Goal: Information Seeking & Learning: Learn about a topic

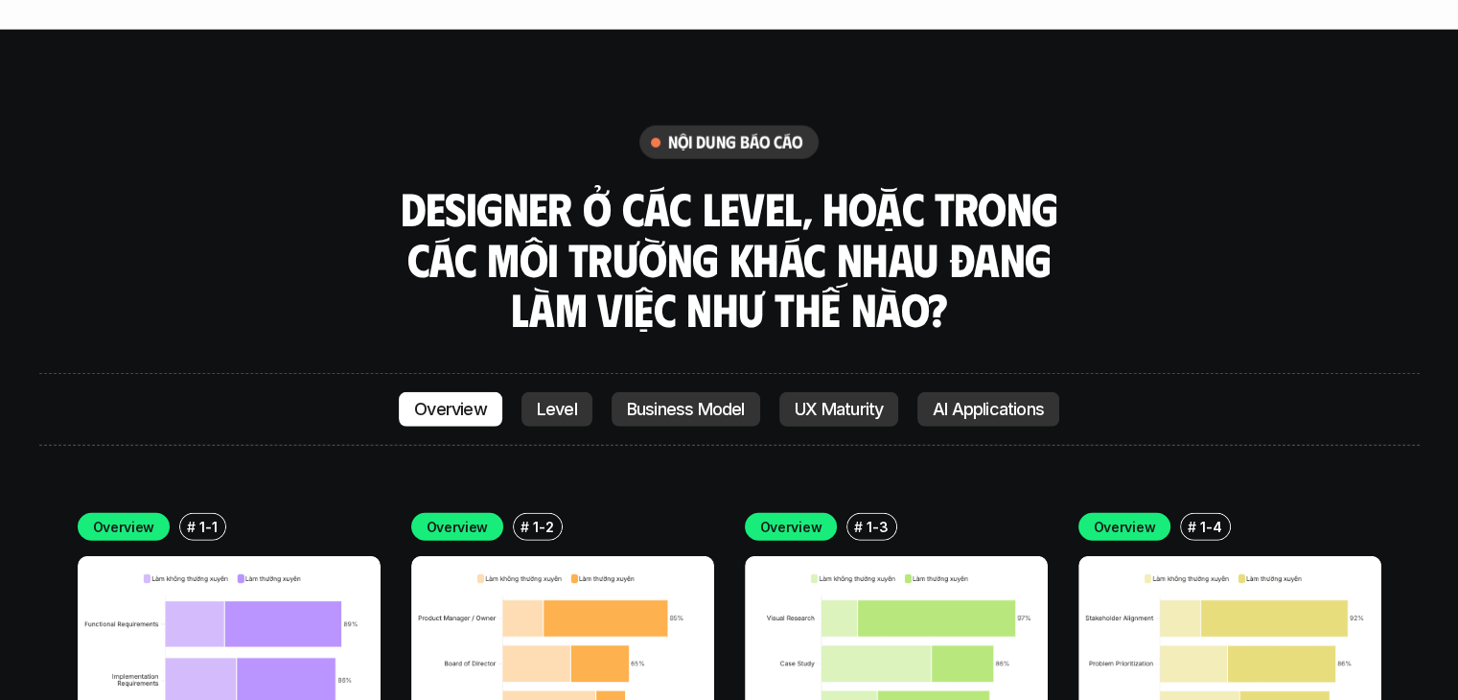
scroll to position [5120, 0]
click at [551, 400] on p "Level" at bounding box center [557, 409] width 40 height 19
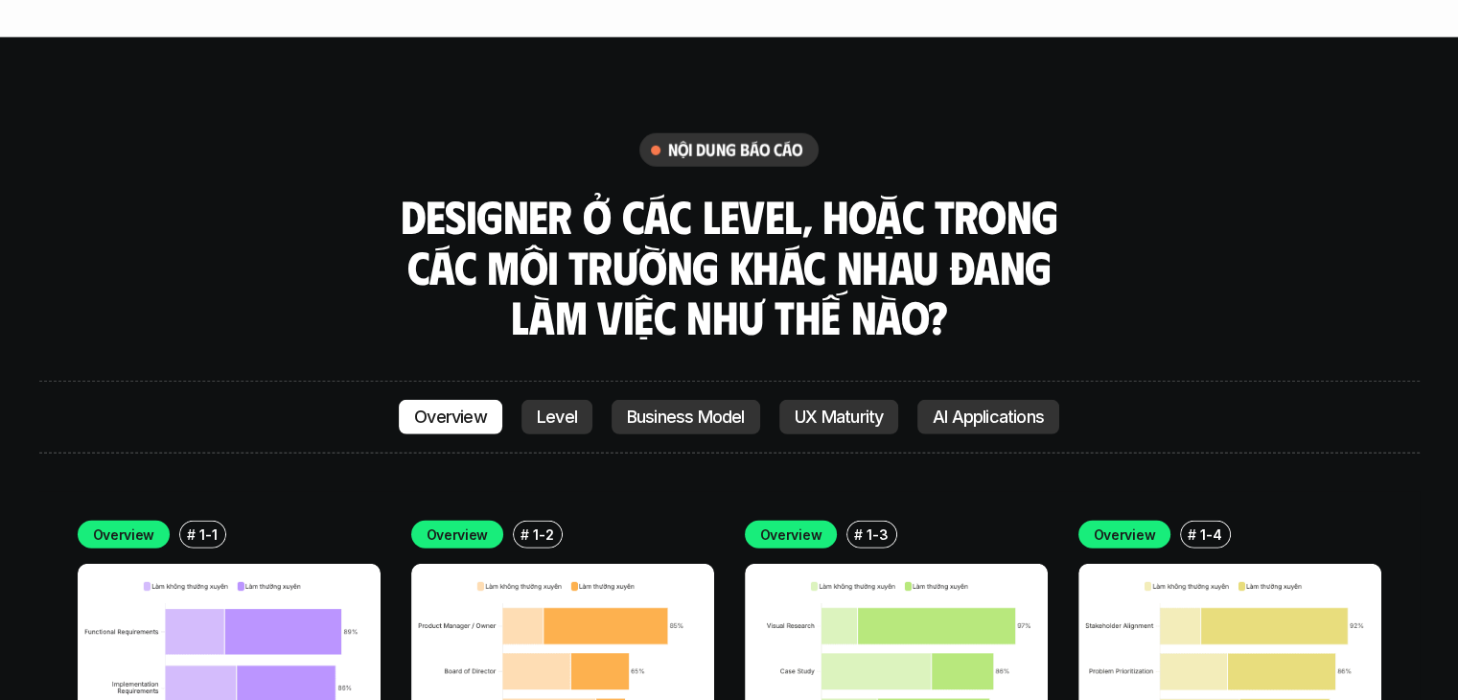
scroll to position [5033, 0]
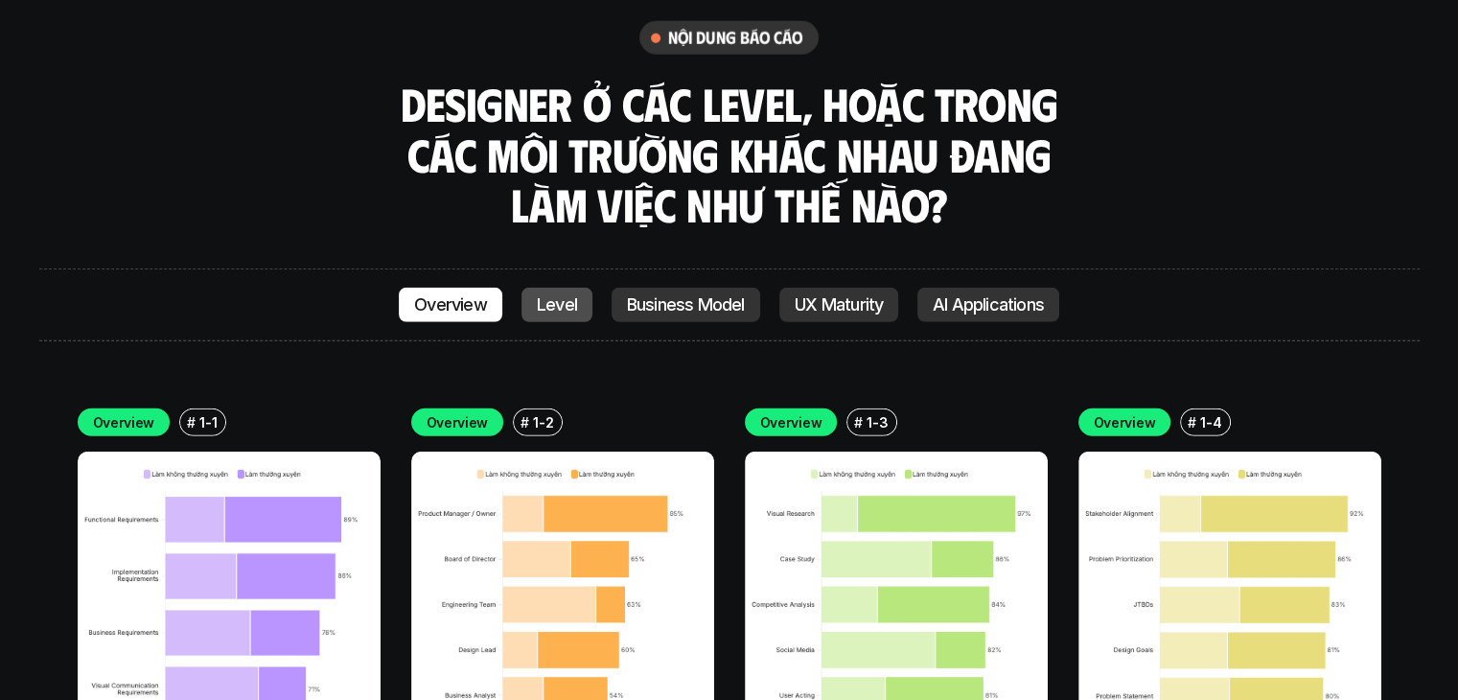
click at [554, 295] on p "Level" at bounding box center [557, 304] width 40 height 19
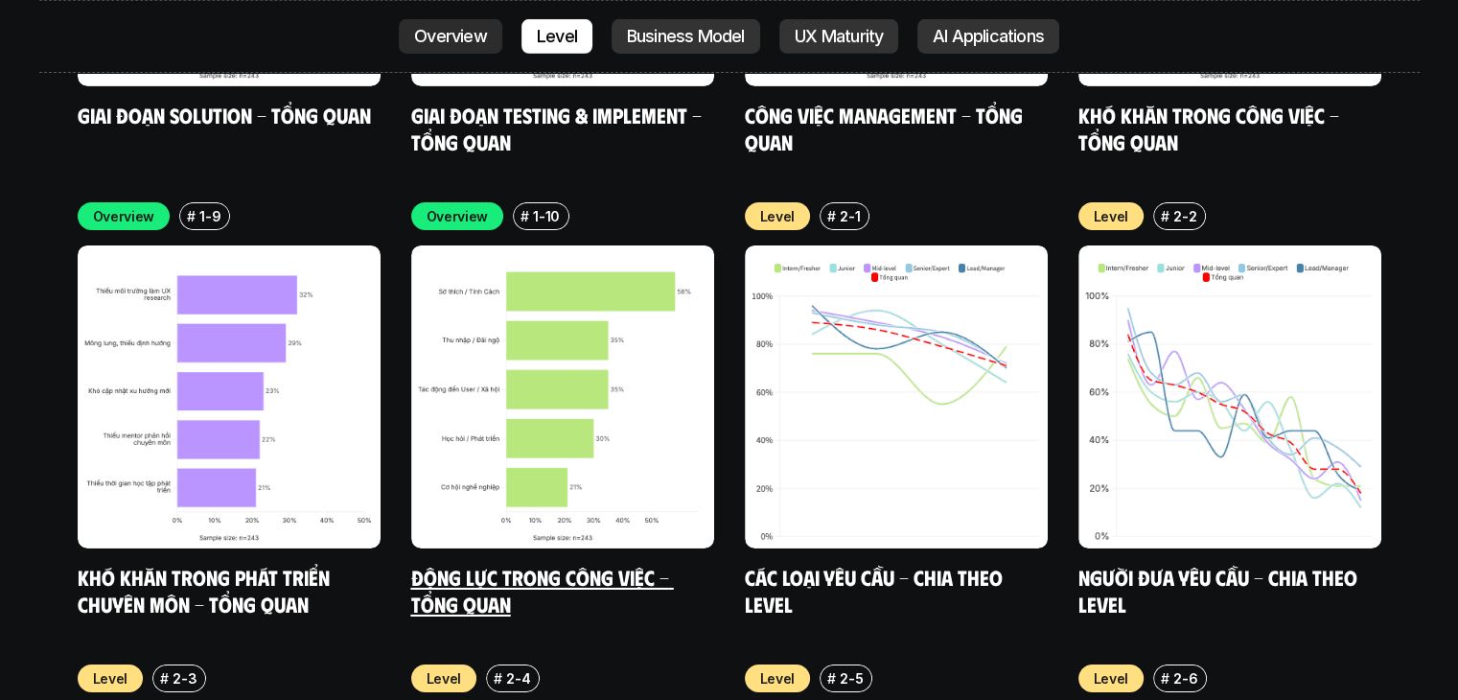
scroll to position [6376, 0]
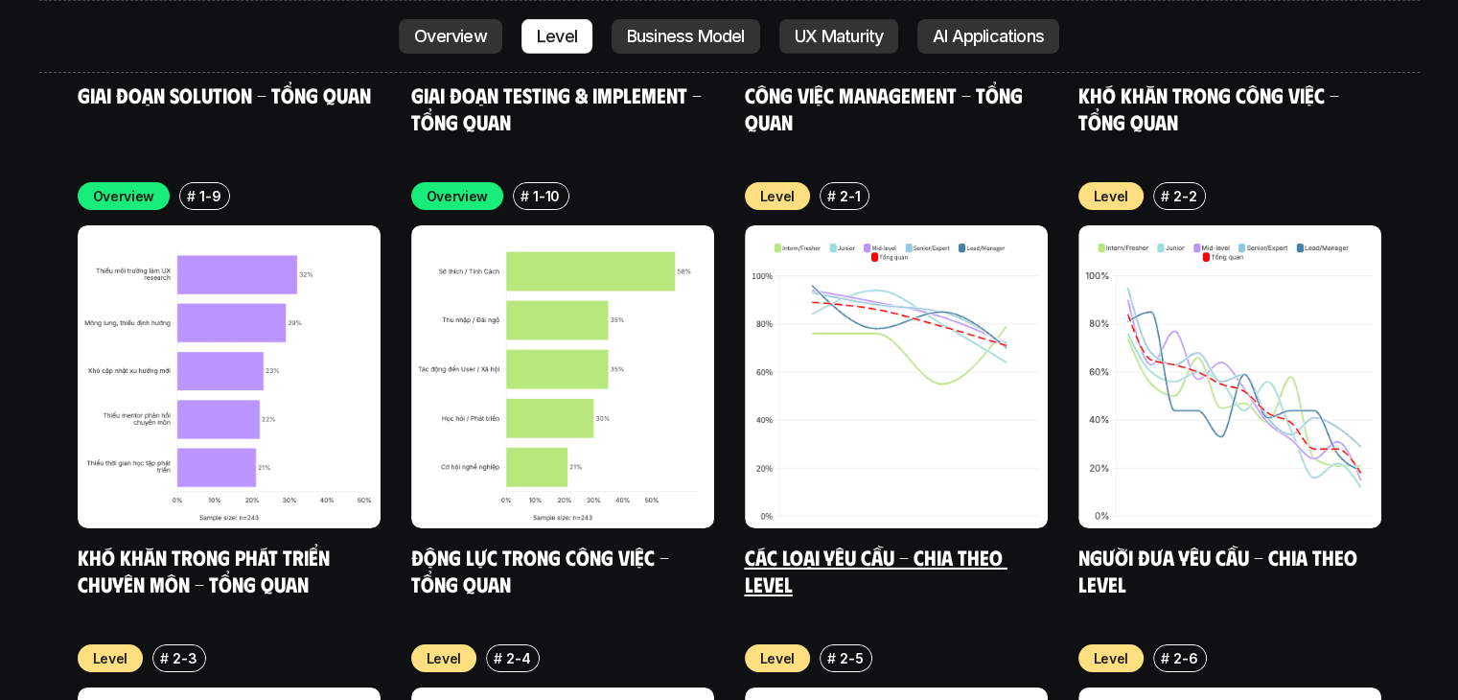
click at [968, 237] on img at bounding box center [896, 376] width 303 height 303
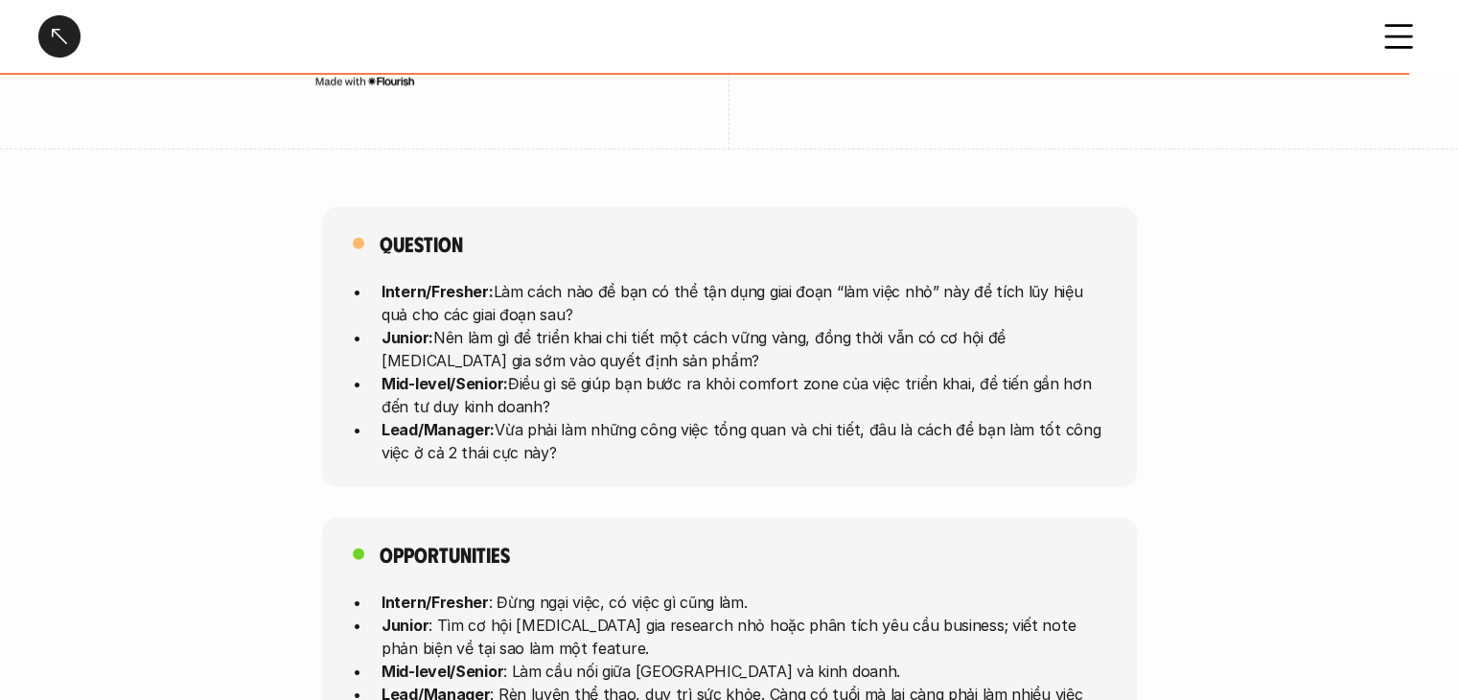
scroll to position [4986, 0]
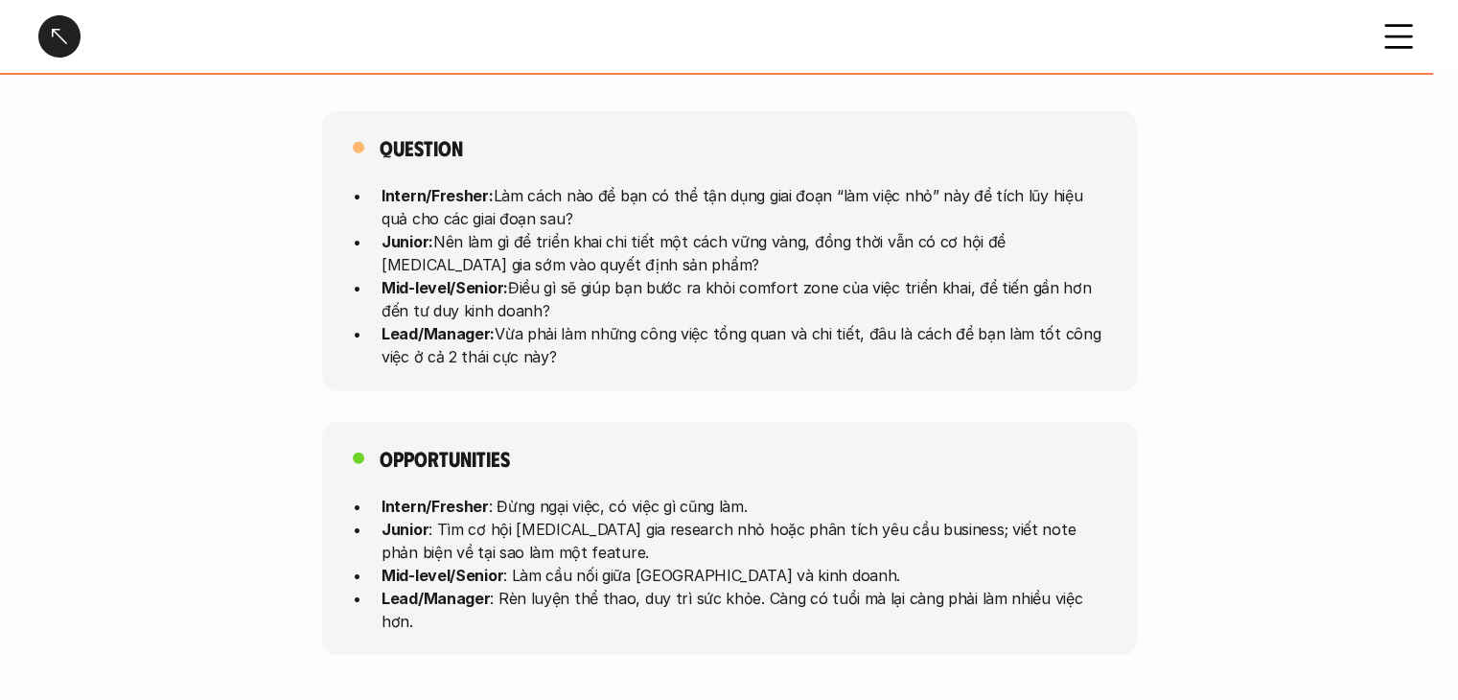
drag, startPoint x: 418, startPoint y: 442, endPoint x: 382, endPoint y: 362, distance: 88.4
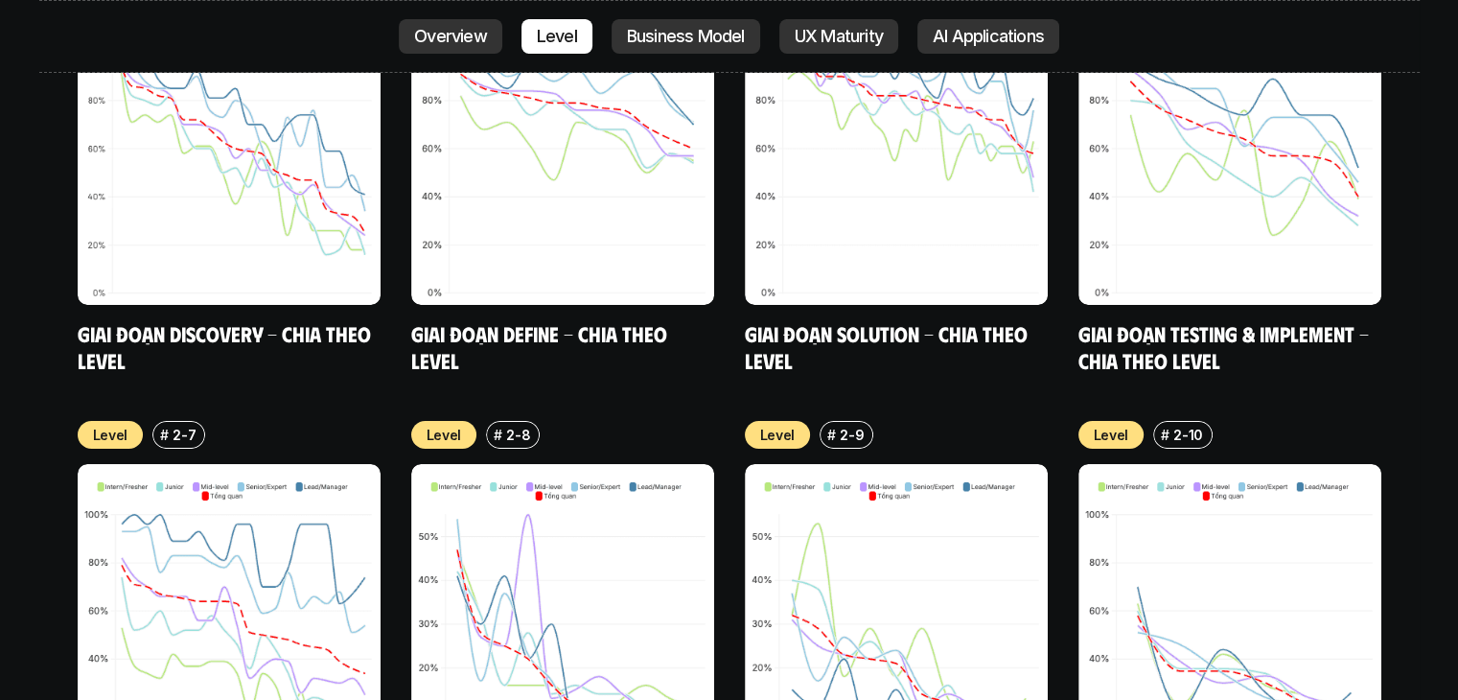
scroll to position [7143, 0]
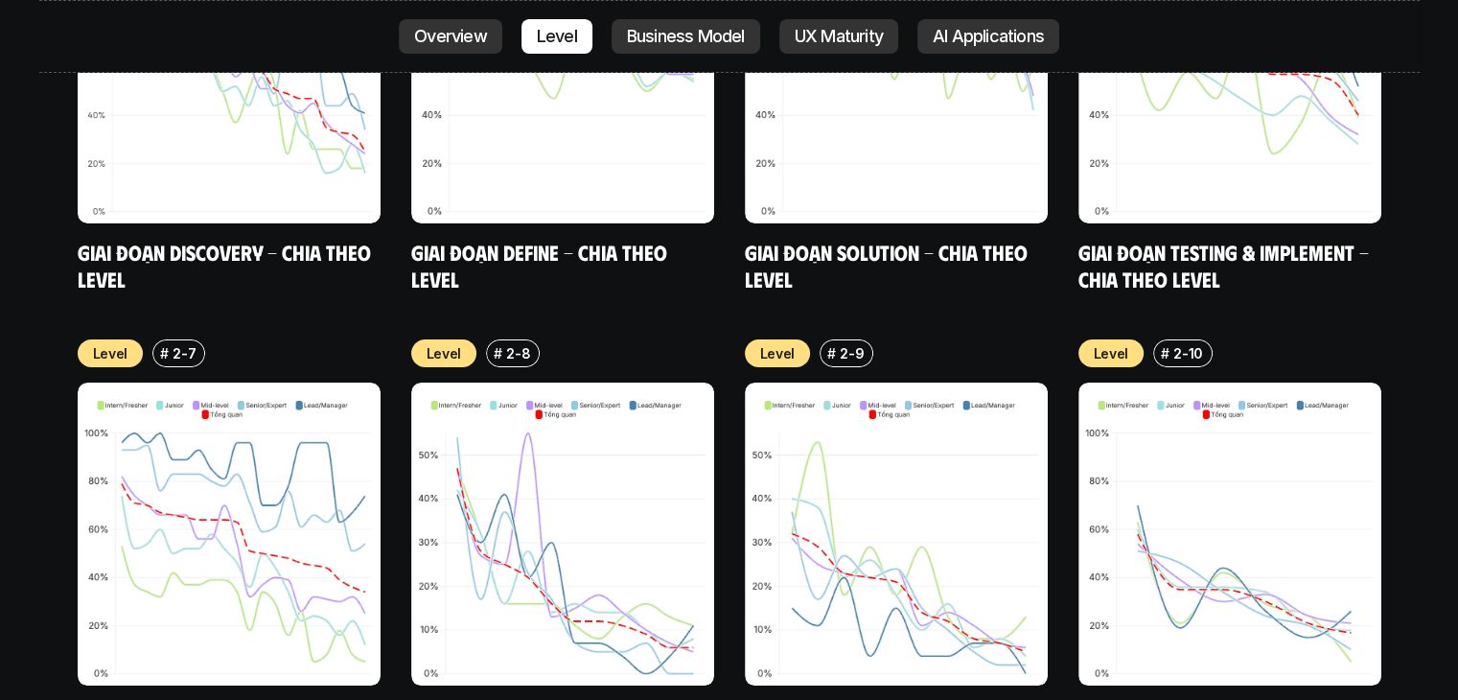
click at [621, 443] on img at bounding box center [562, 534] width 303 height 303
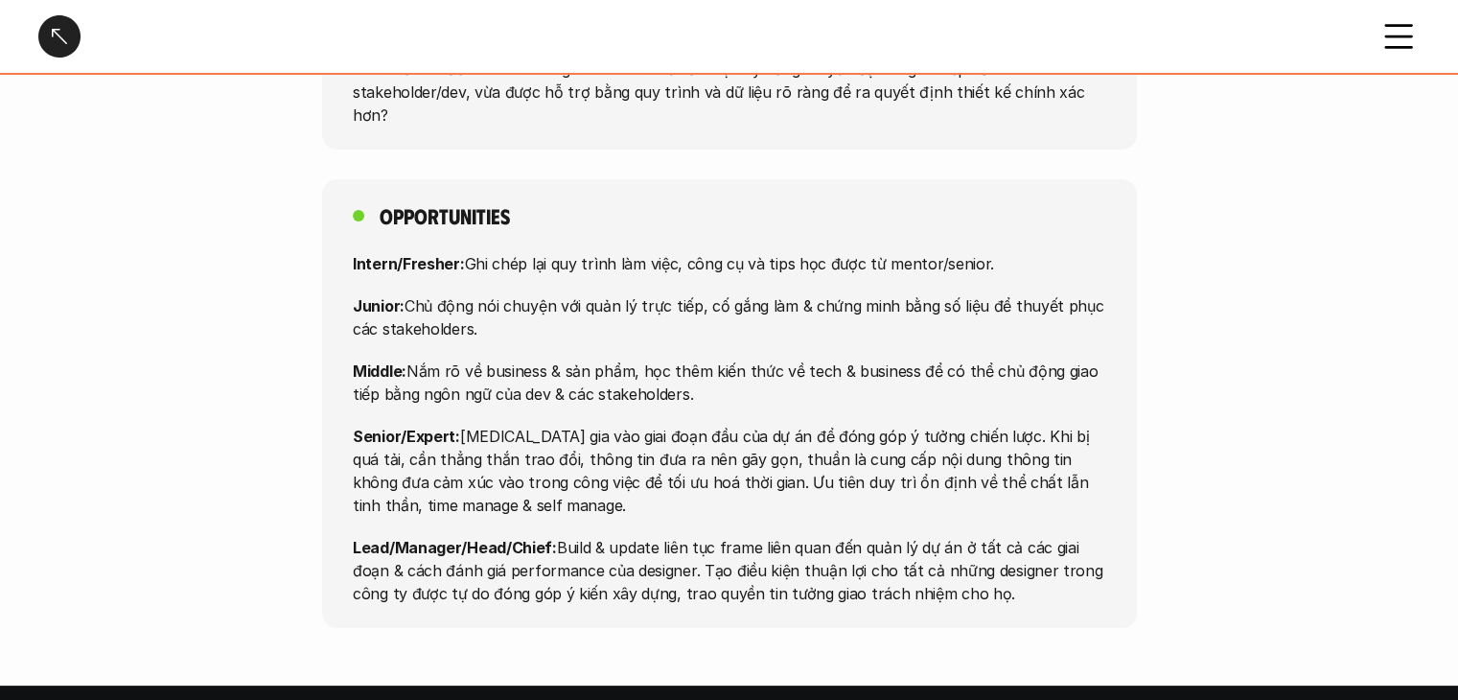
scroll to position [7531, 0]
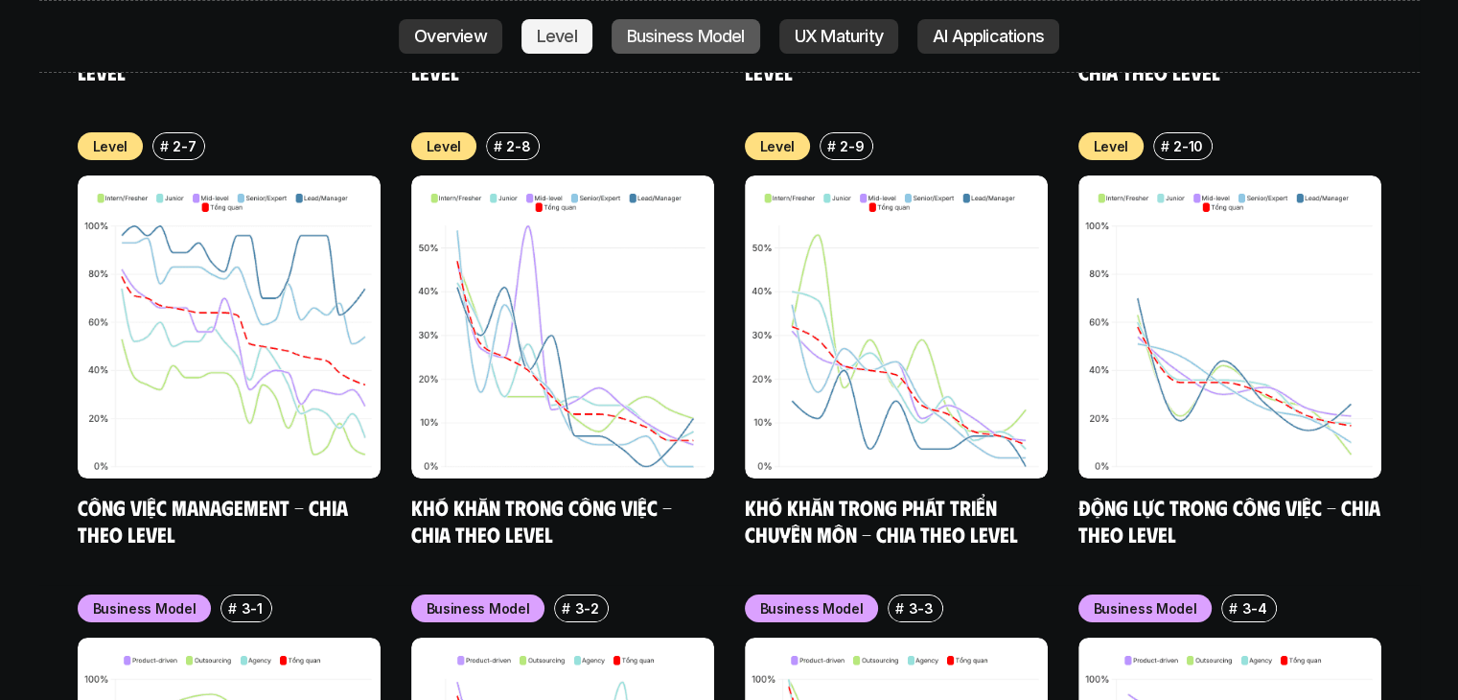
scroll to position [7488, 0]
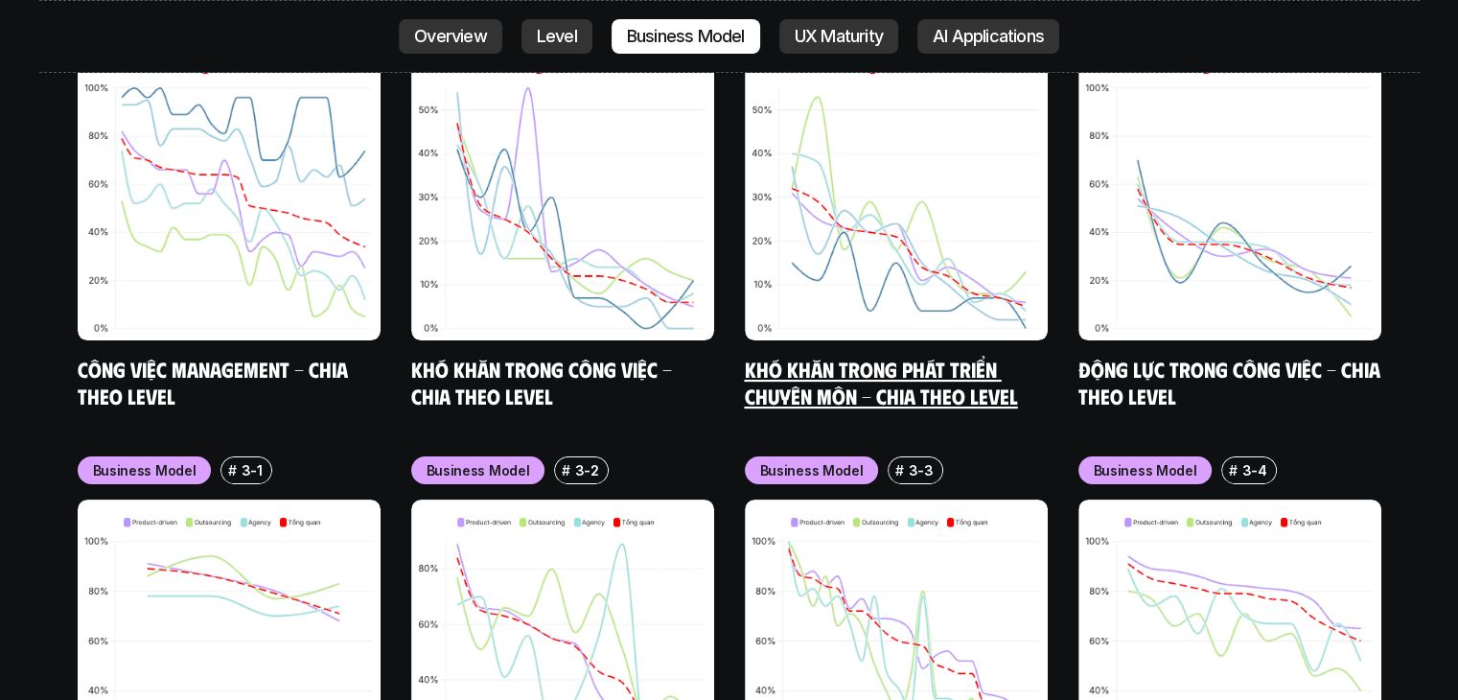
click at [882, 356] on link "Khó khăn trong phát triển chuyên môn - Chia theo level" at bounding box center [881, 382] width 273 height 53
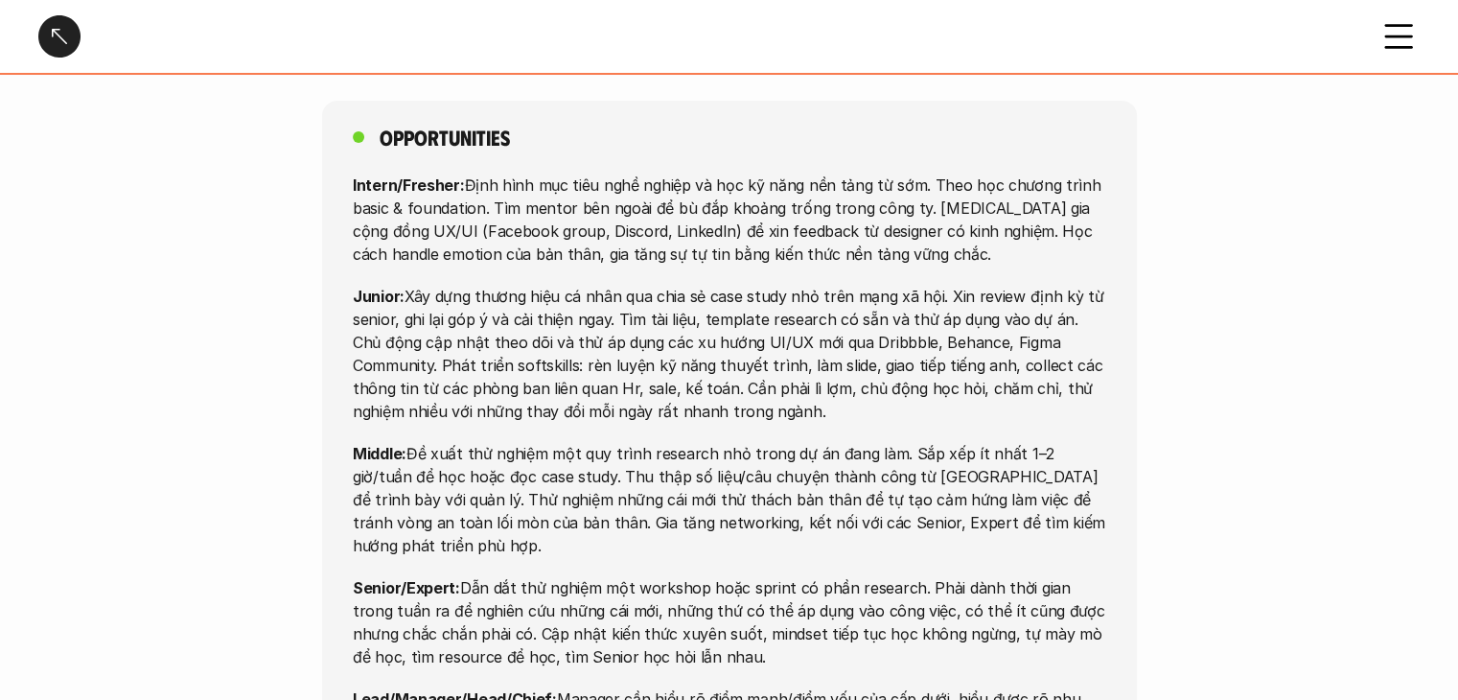
scroll to position [6425, 0]
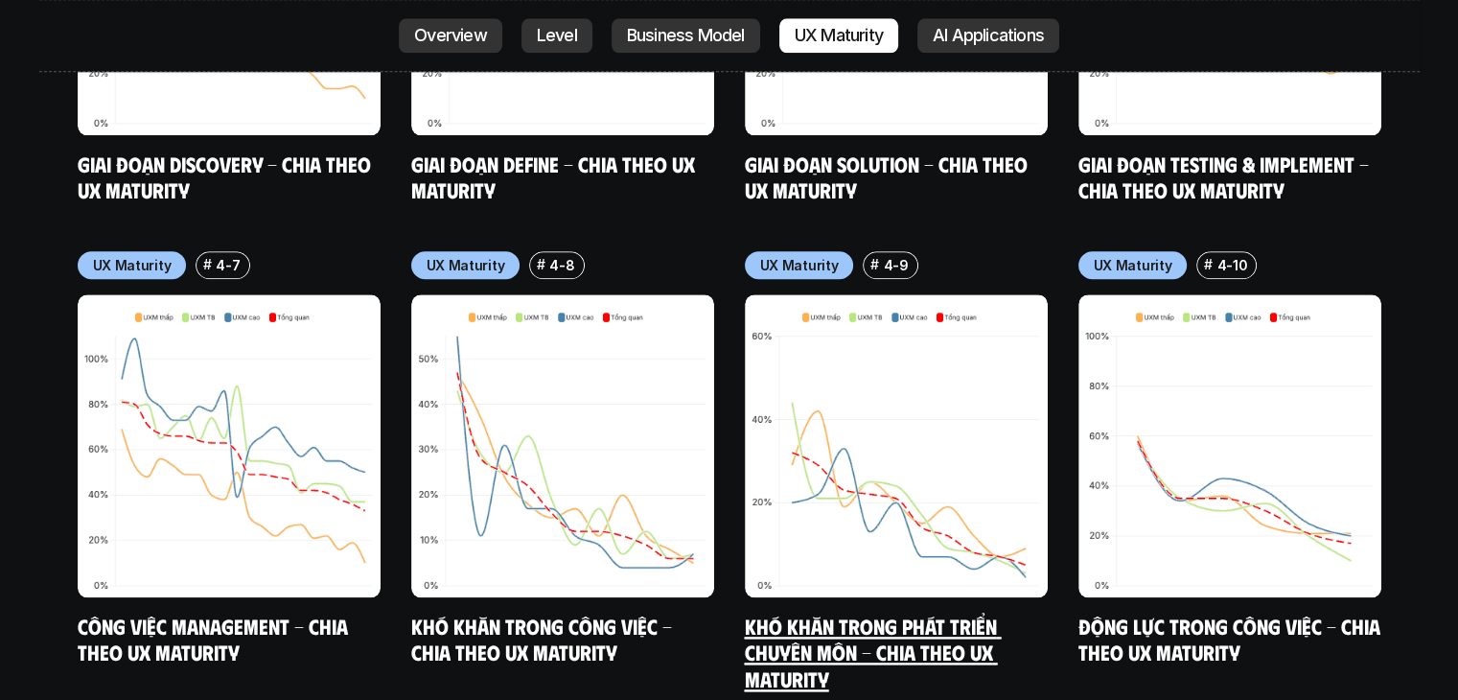
scroll to position [9540, 0]
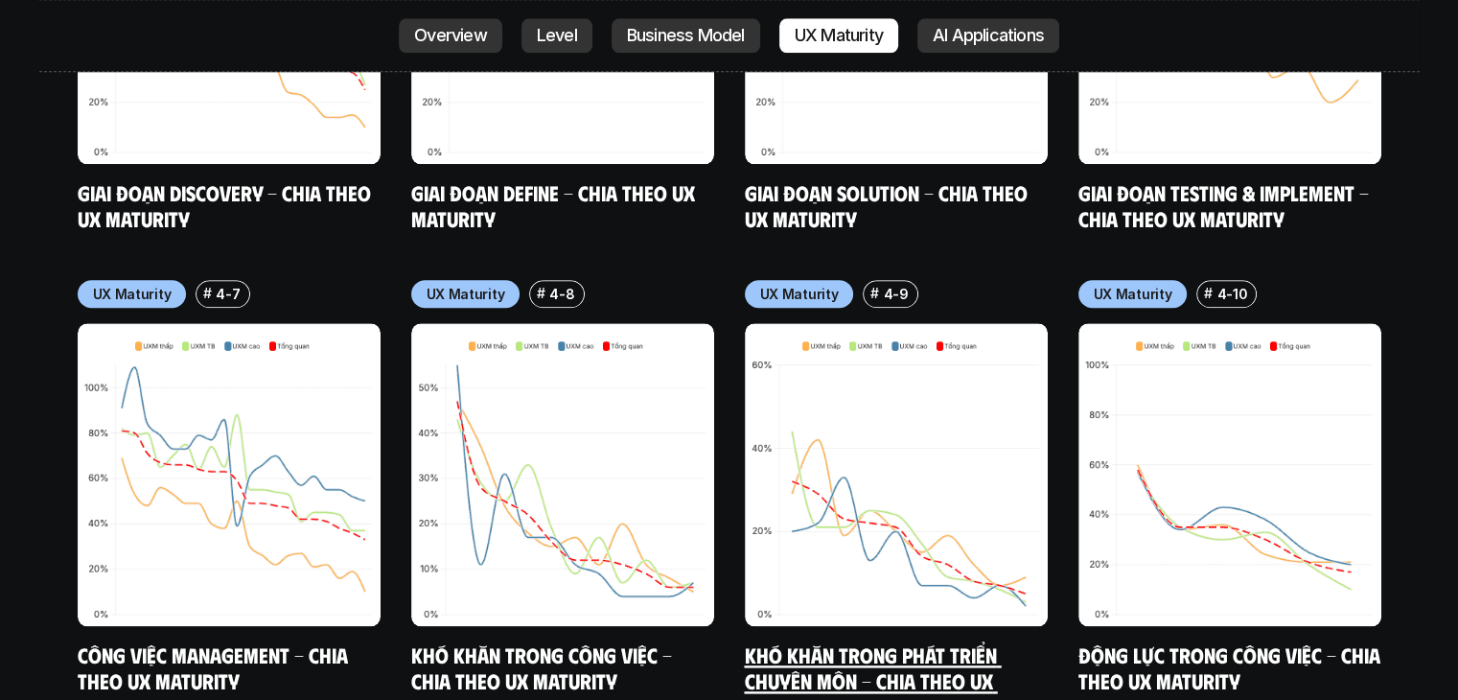
click at [870, 392] on img at bounding box center [896, 474] width 303 height 303
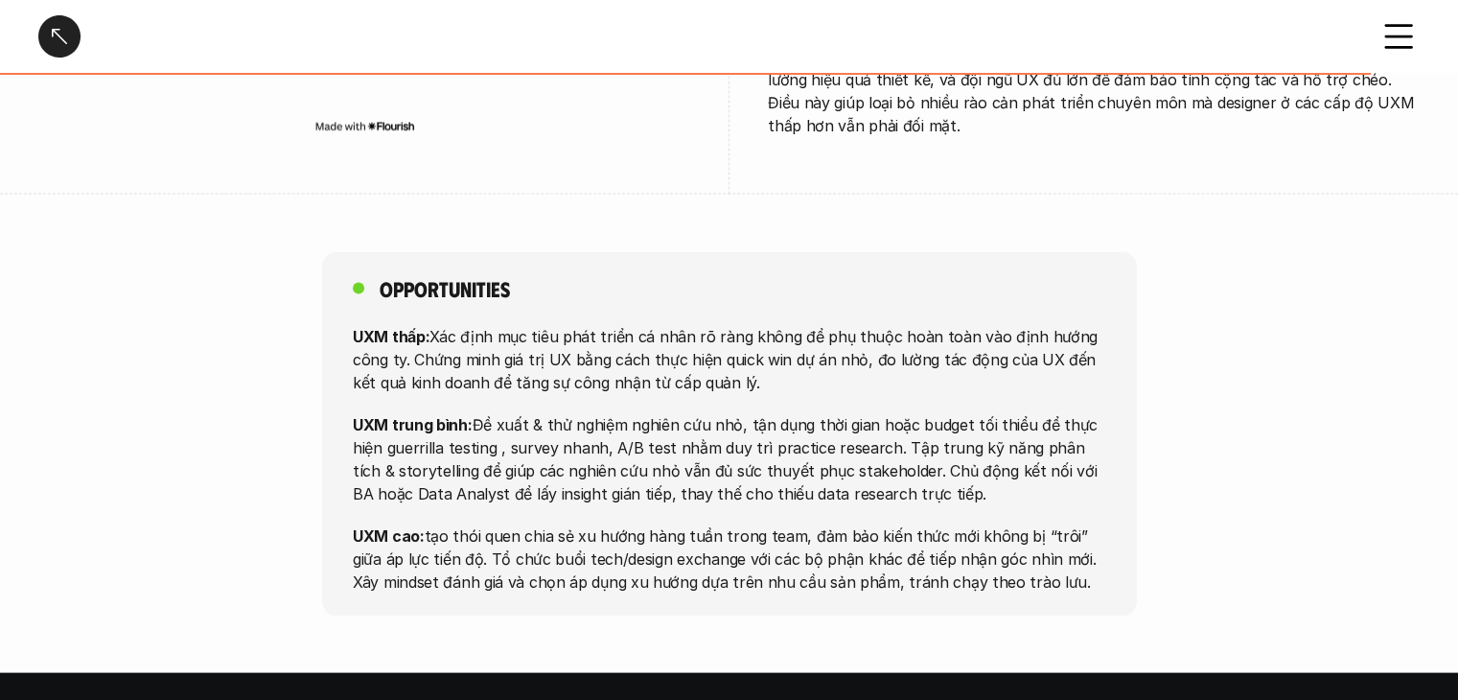
scroll to position [3740, 0]
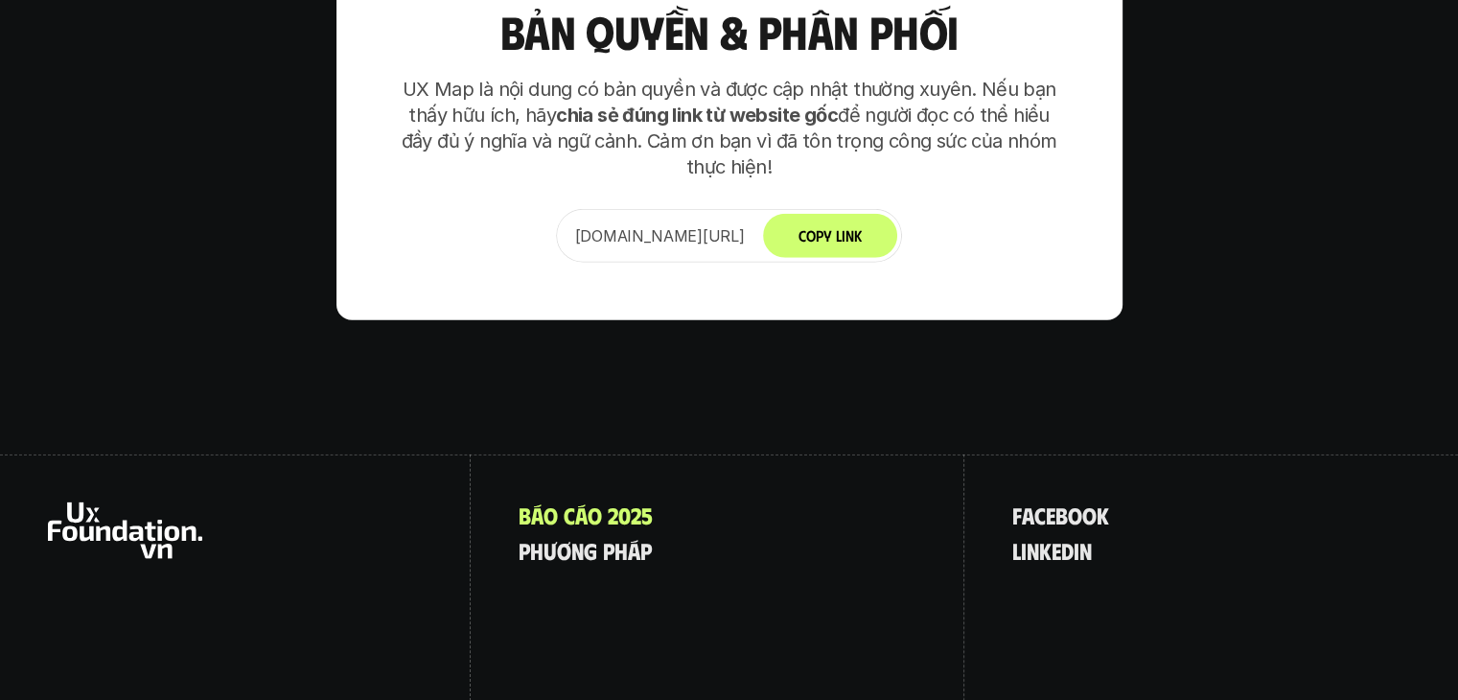
scroll to position [12061, 0]
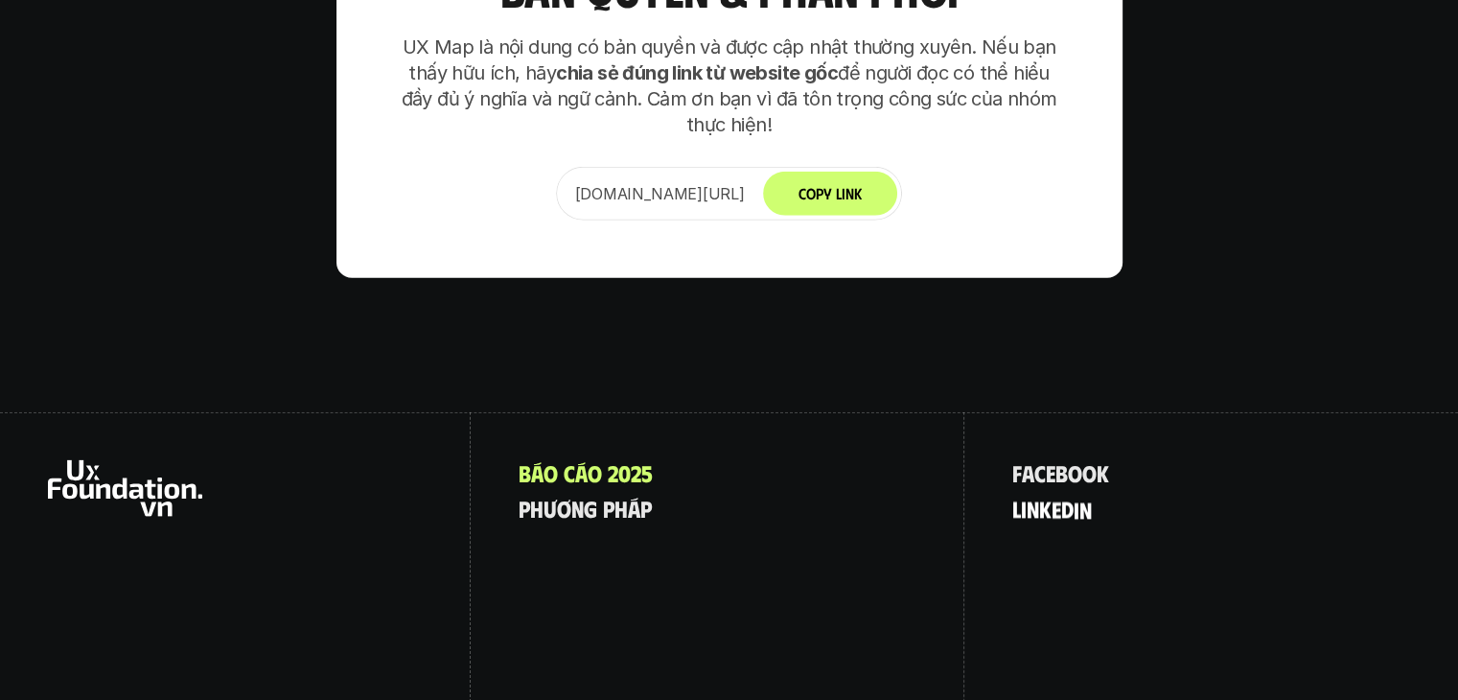
drag, startPoint x: 1042, startPoint y: 407, endPoint x: 1059, endPoint y: 398, distance: 18.4
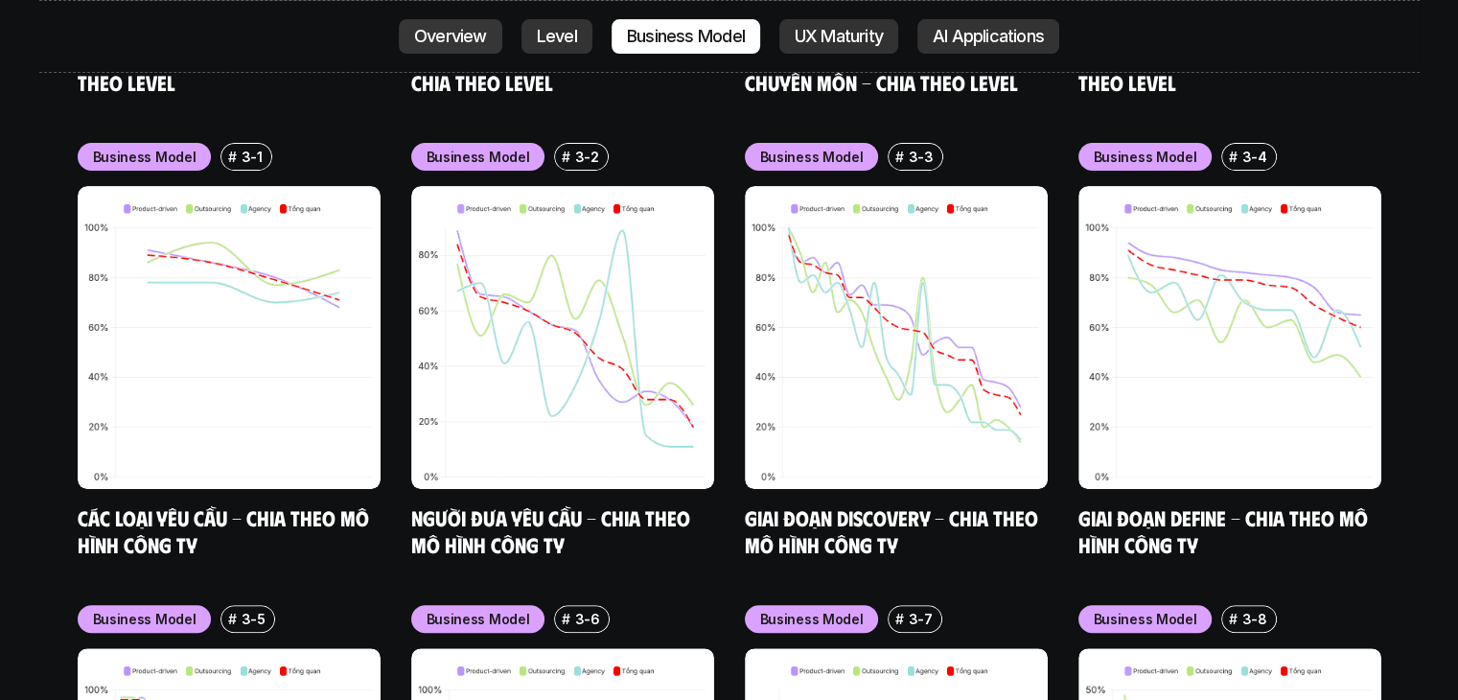
scroll to position [7458, 0]
